Goal: Check status

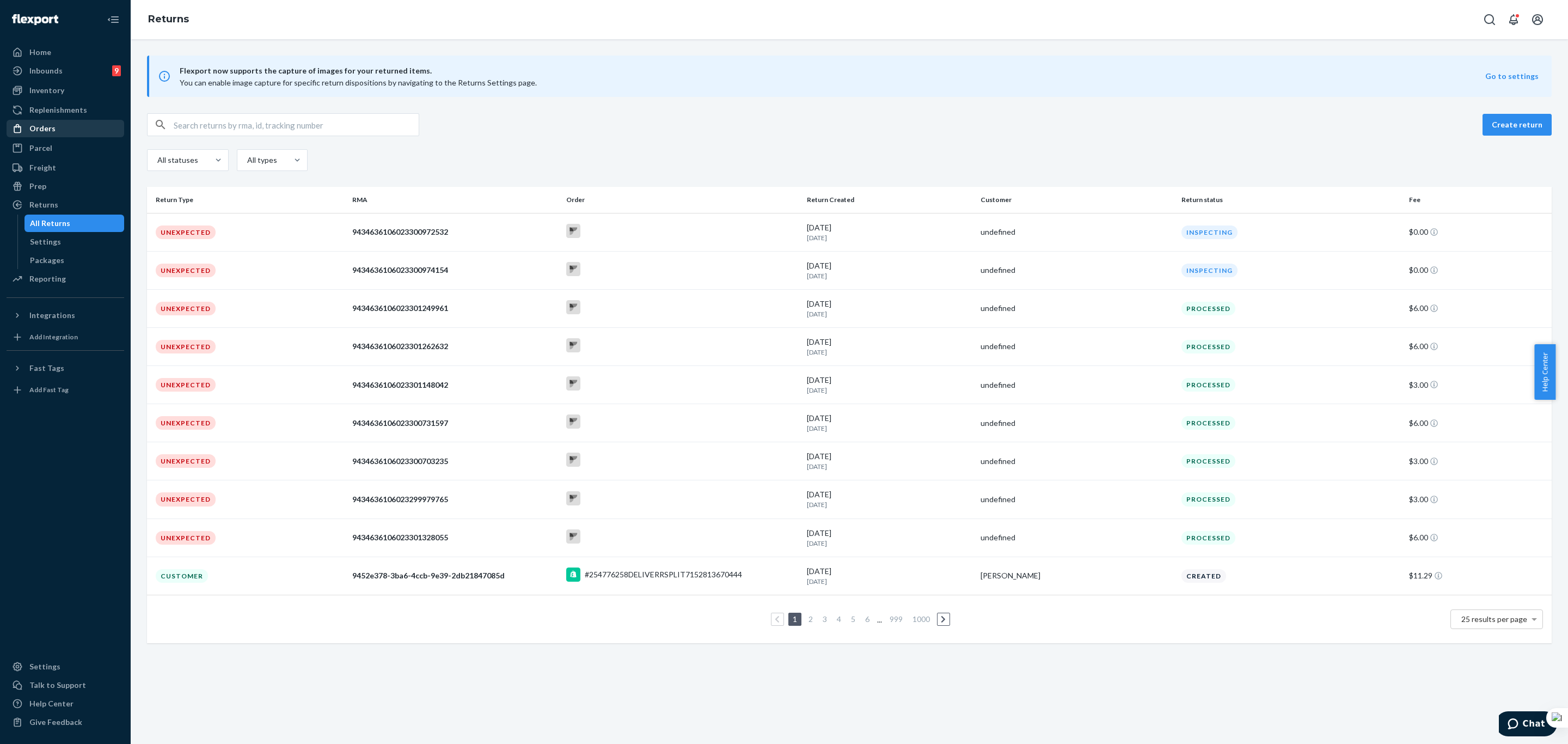
click at [58, 128] on div "Orders" at bounding box center [66, 128] width 116 height 15
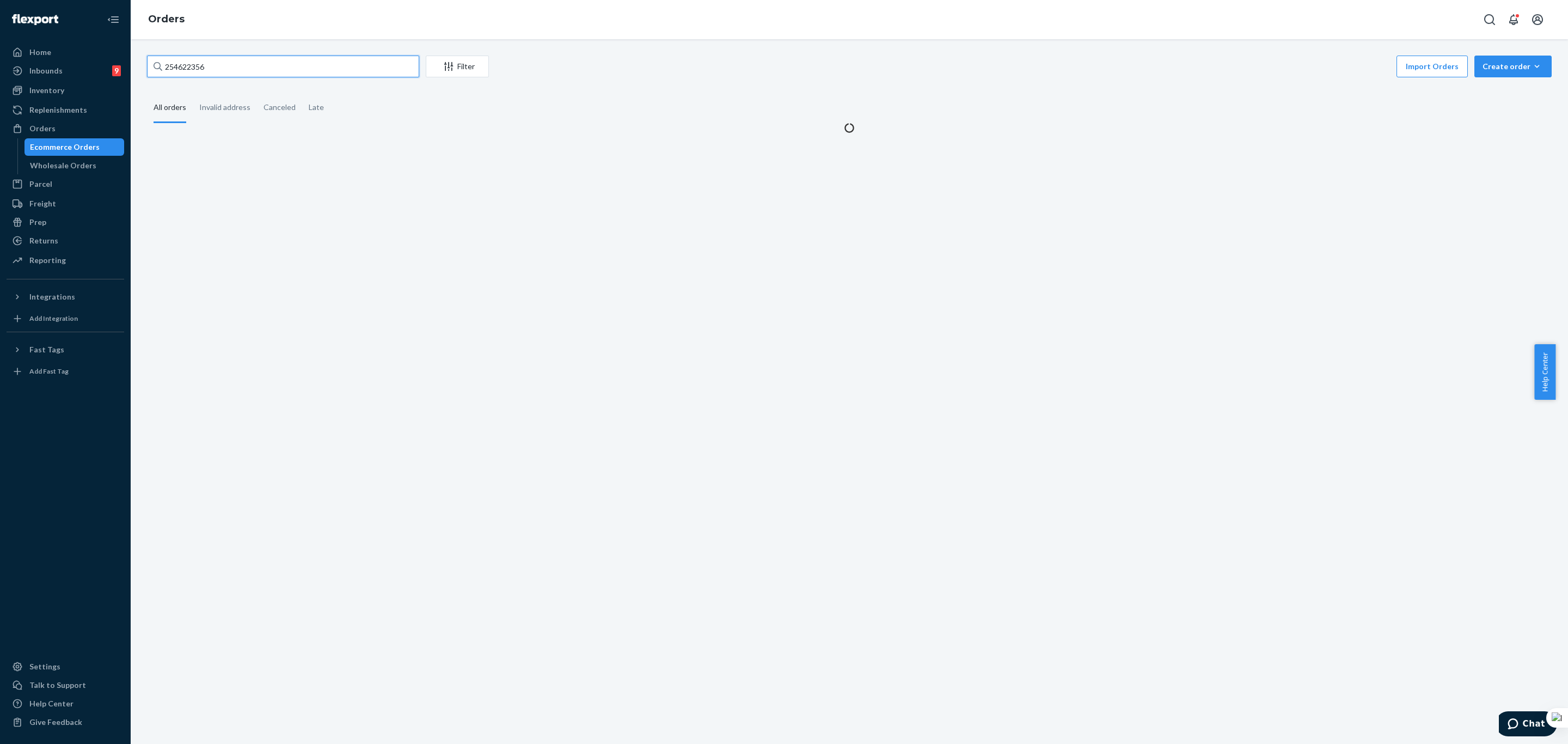
click at [294, 72] on input "254622356" at bounding box center [283, 66] width 272 height 22
paste input "3957158"
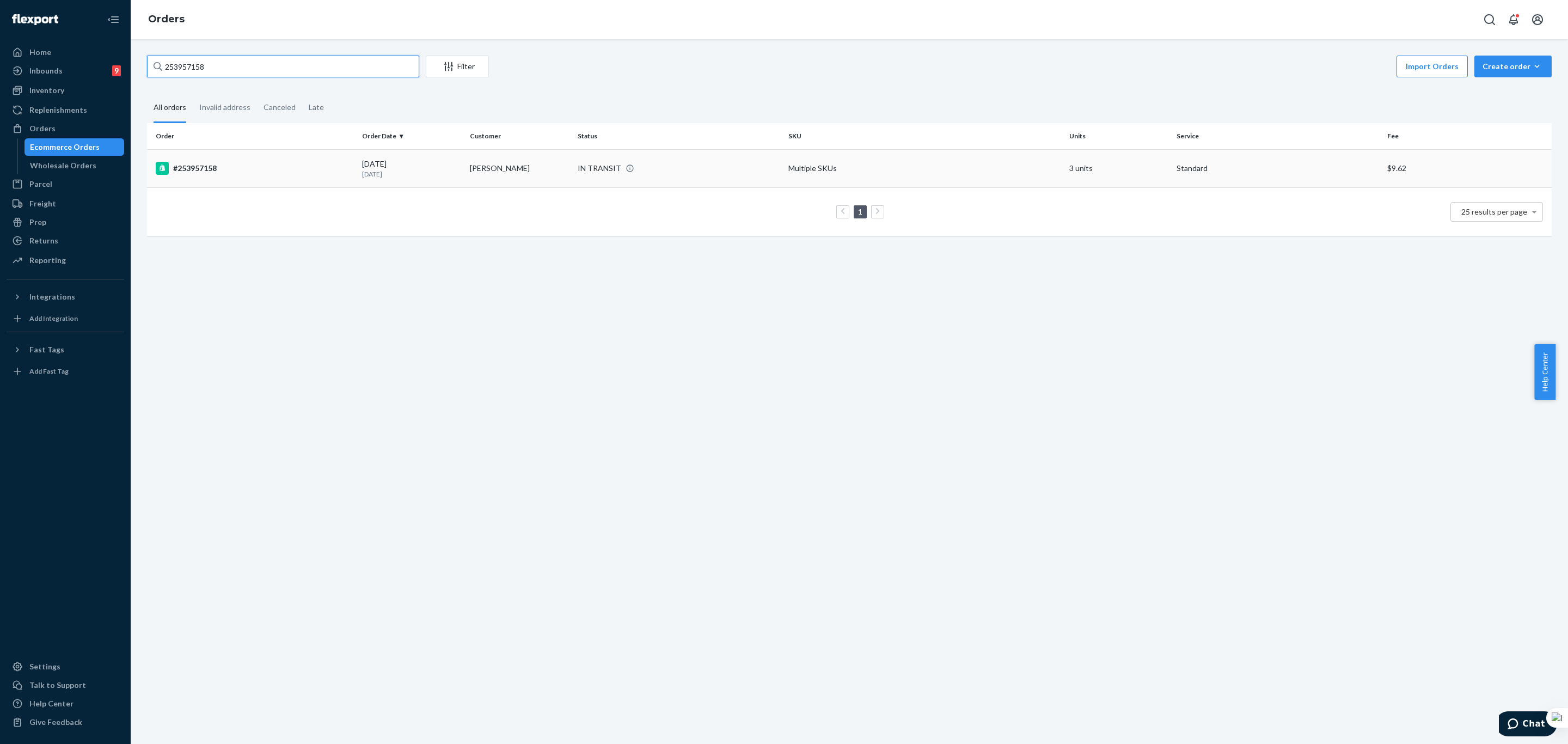
type input "253957158"
click at [466, 167] on td "Heather Beckstead" at bounding box center [519, 168] width 108 height 38
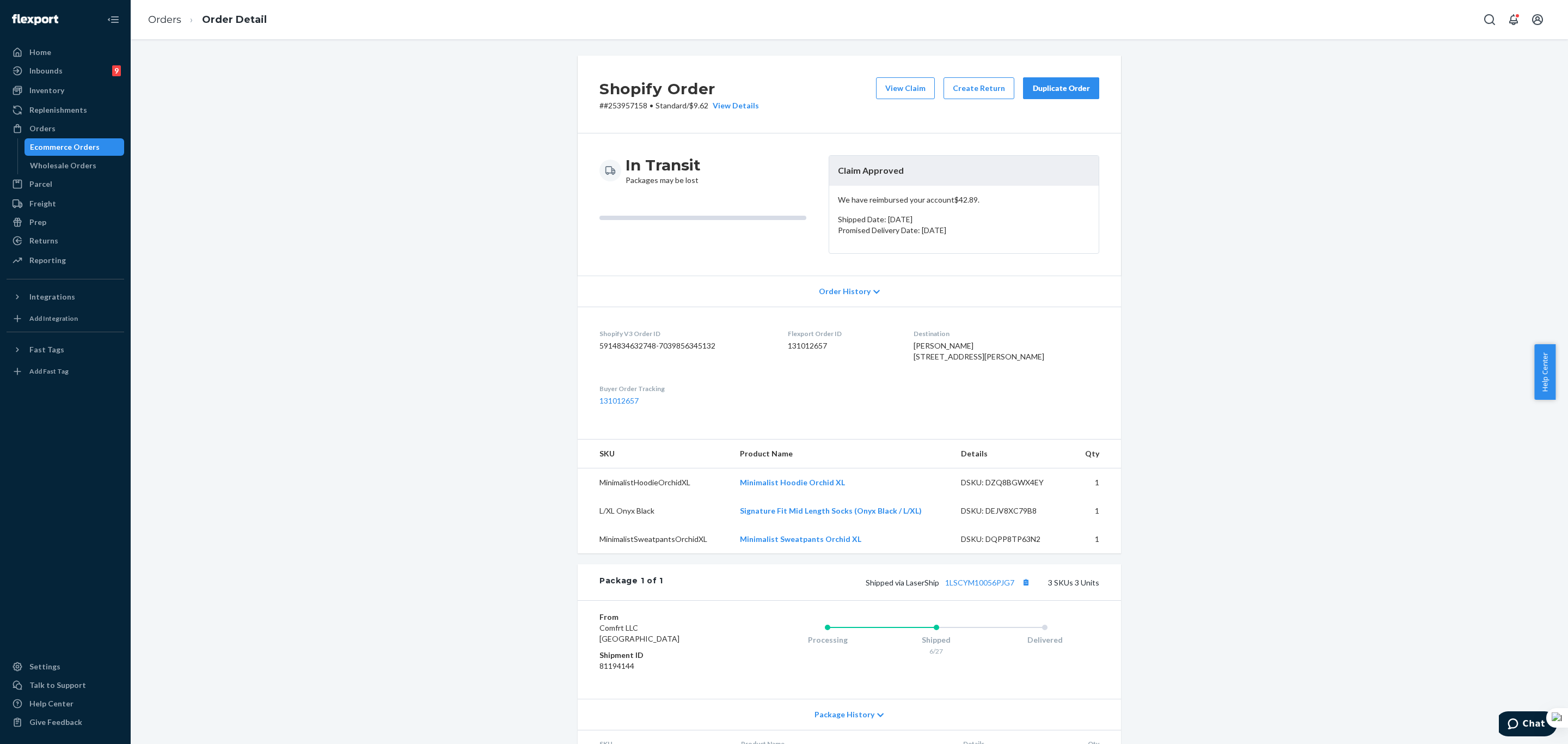
click at [903, 203] on p "We have reimbursed your account $42.89 ." at bounding box center [964, 200] width 252 height 11
click at [887, 225] on p "Promised Delivery Date: July 9, 2025" at bounding box center [964, 230] width 252 height 11
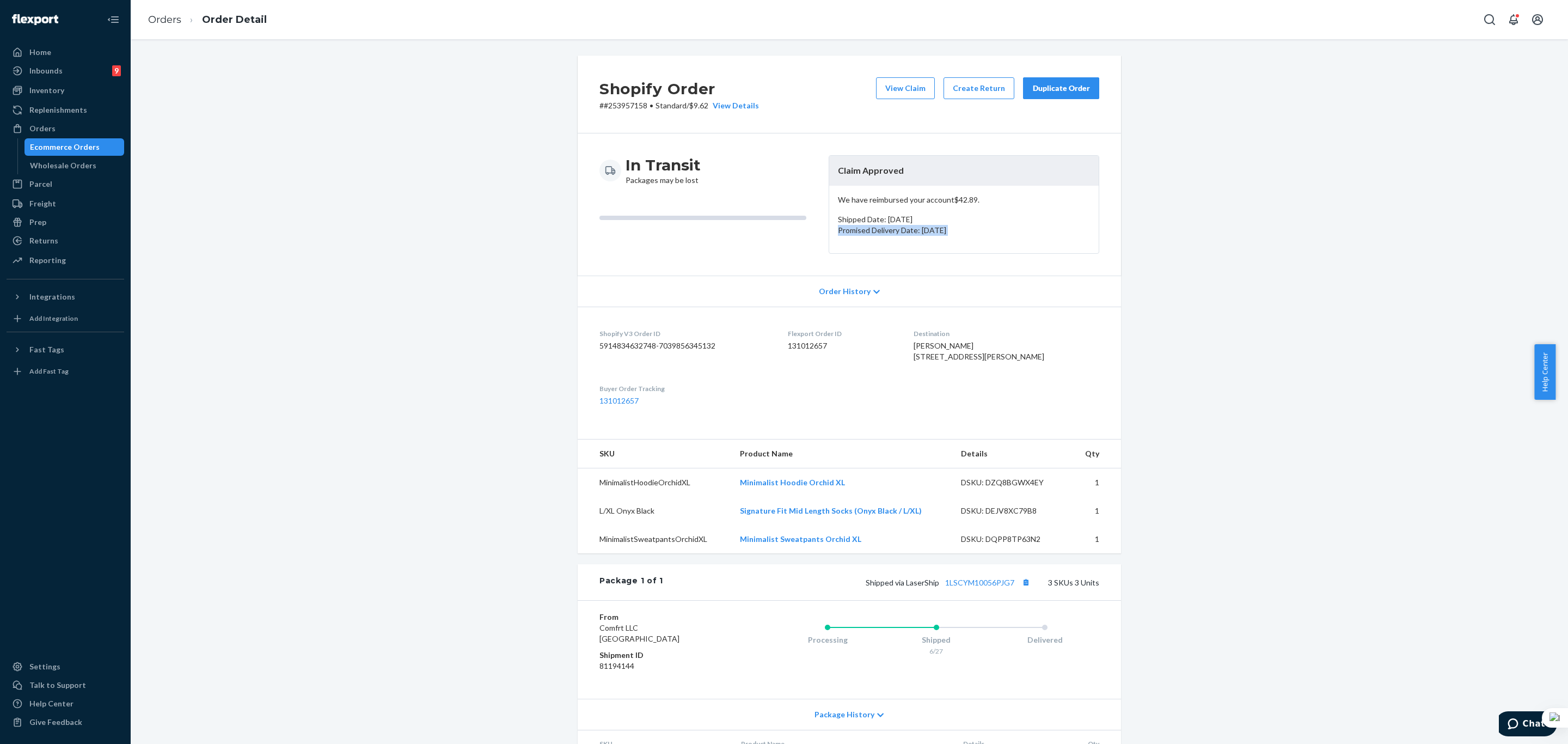
click at [887, 225] on p "Promised Delivery Date: July 9, 2025" at bounding box center [964, 230] width 252 height 11
click at [908, 219] on p "Shipped Date: June 27, 2025" at bounding box center [964, 220] width 252 height 11
click at [926, 234] on p "Promised Delivery Date: July 9, 2025" at bounding box center [964, 230] width 252 height 11
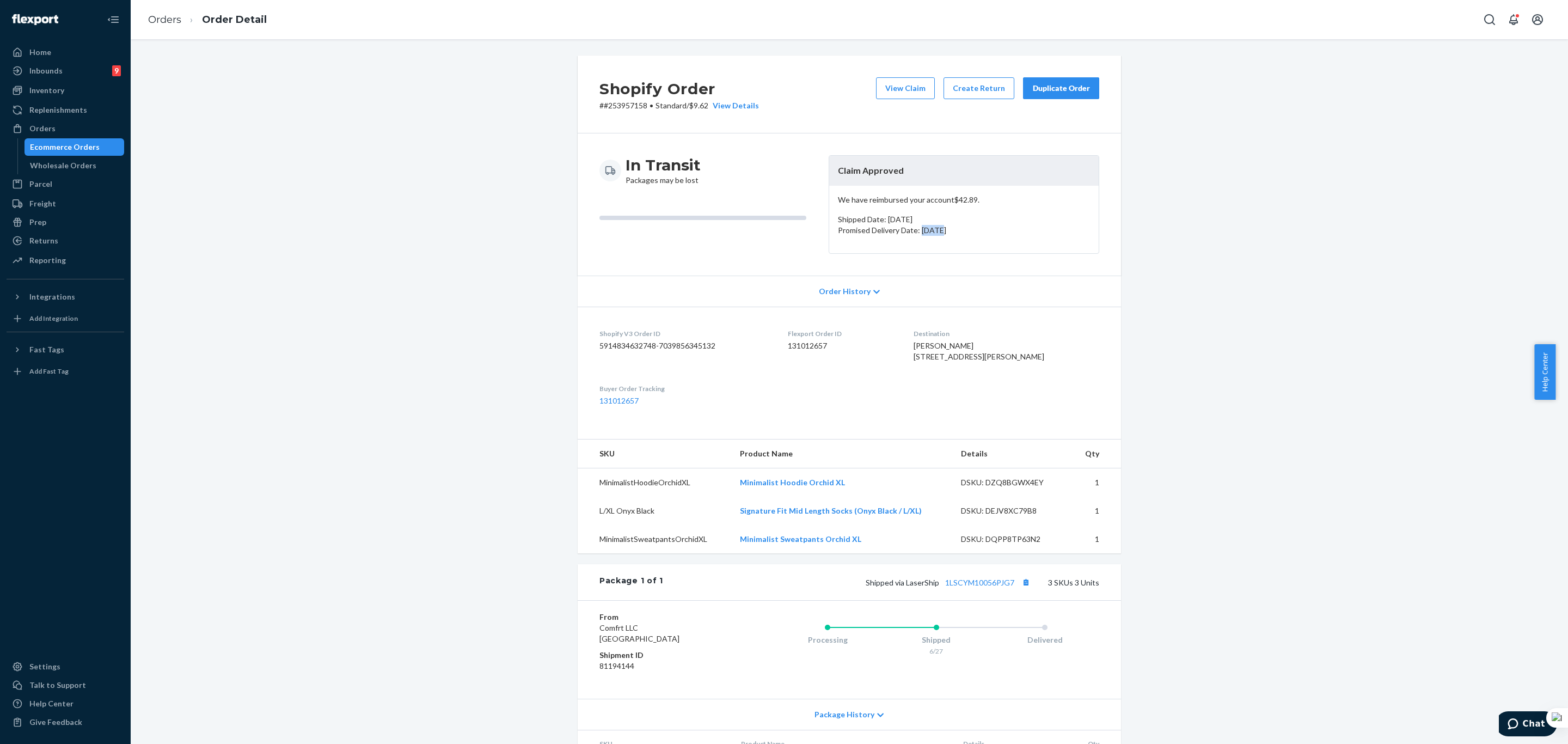
click at [926, 234] on p "Promised Delivery Date: July 9, 2025" at bounding box center [964, 230] width 252 height 11
click at [920, 218] on p "Shipped Date: June 27, 2025" at bounding box center [964, 220] width 252 height 11
click at [923, 228] on p "Promised Delivery Date: July 9, 2025" at bounding box center [964, 230] width 252 height 11
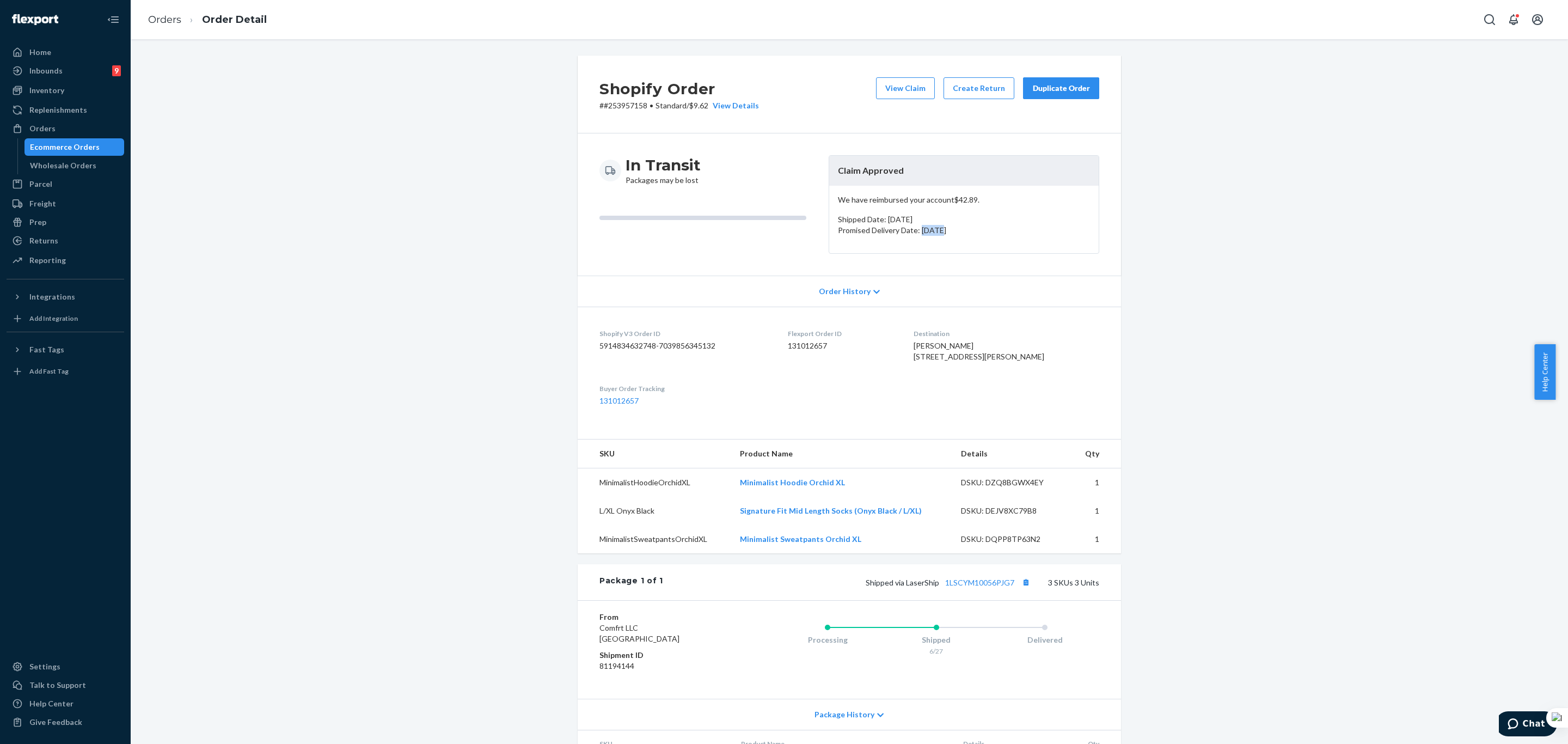
click at [923, 228] on p "Promised Delivery Date: July 9, 2025" at bounding box center [964, 230] width 252 height 11
click at [915, 219] on p "Shipped Date: June 27, 2025" at bounding box center [964, 220] width 252 height 11
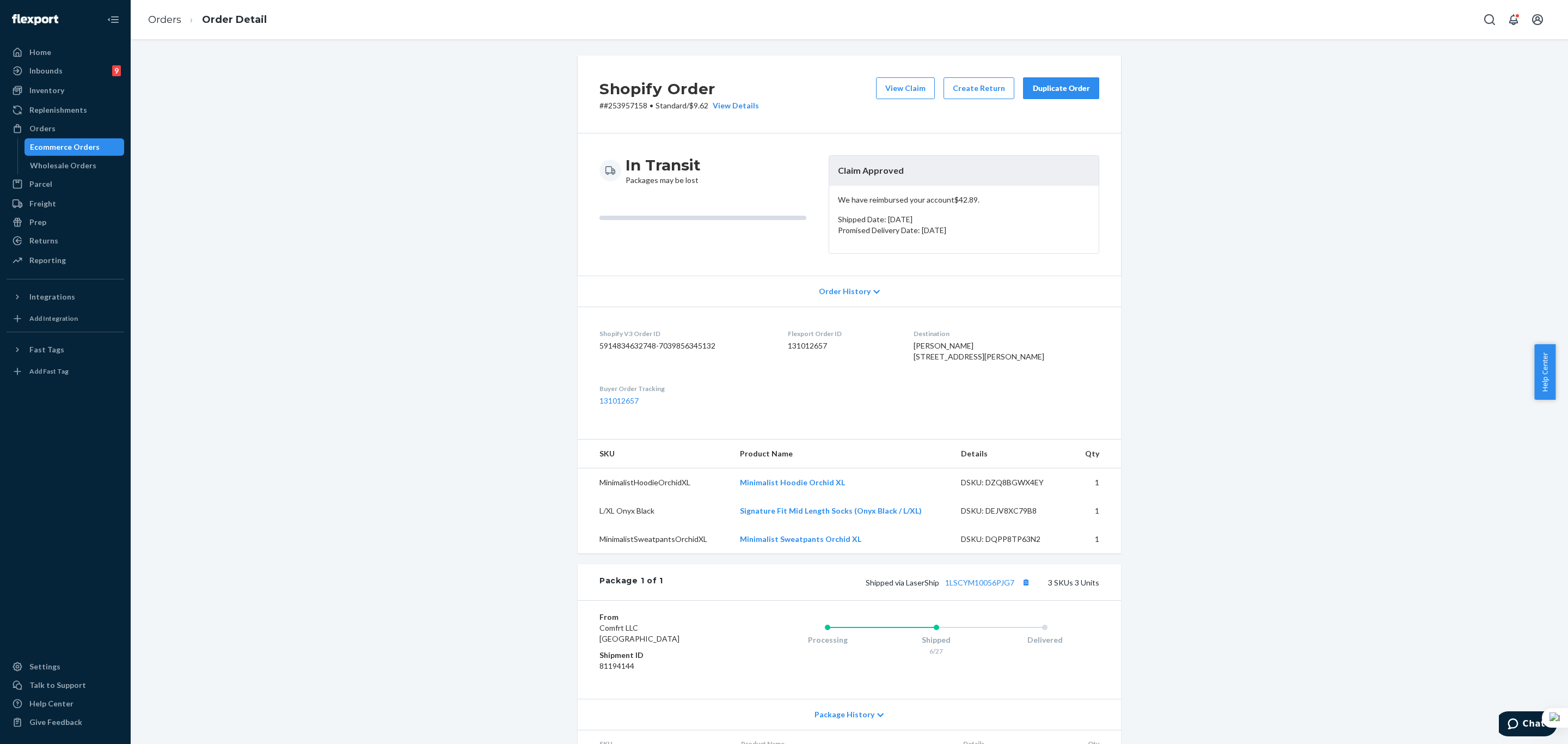
click at [910, 237] on div "We have reimbursed your account $42.89 . Shipped Date: June 27, 2025 Promised D…" at bounding box center [964, 219] width 270 height 68
click at [905, 227] on p "Promised Delivery Date: July 9, 2025" at bounding box center [964, 230] width 252 height 11
click at [1199, 223] on div "Shopify Order # #253957158 • Standard / $9.62 View Details View Claim Create Re…" at bounding box center [849, 455] width 1421 height 800
click at [448, 180] on div "Shopify Order # #253957158 • Standard / $9.62 View Details View Claim Create Re…" at bounding box center [849, 455] width 1421 height 800
